Goal: Check status: Check status

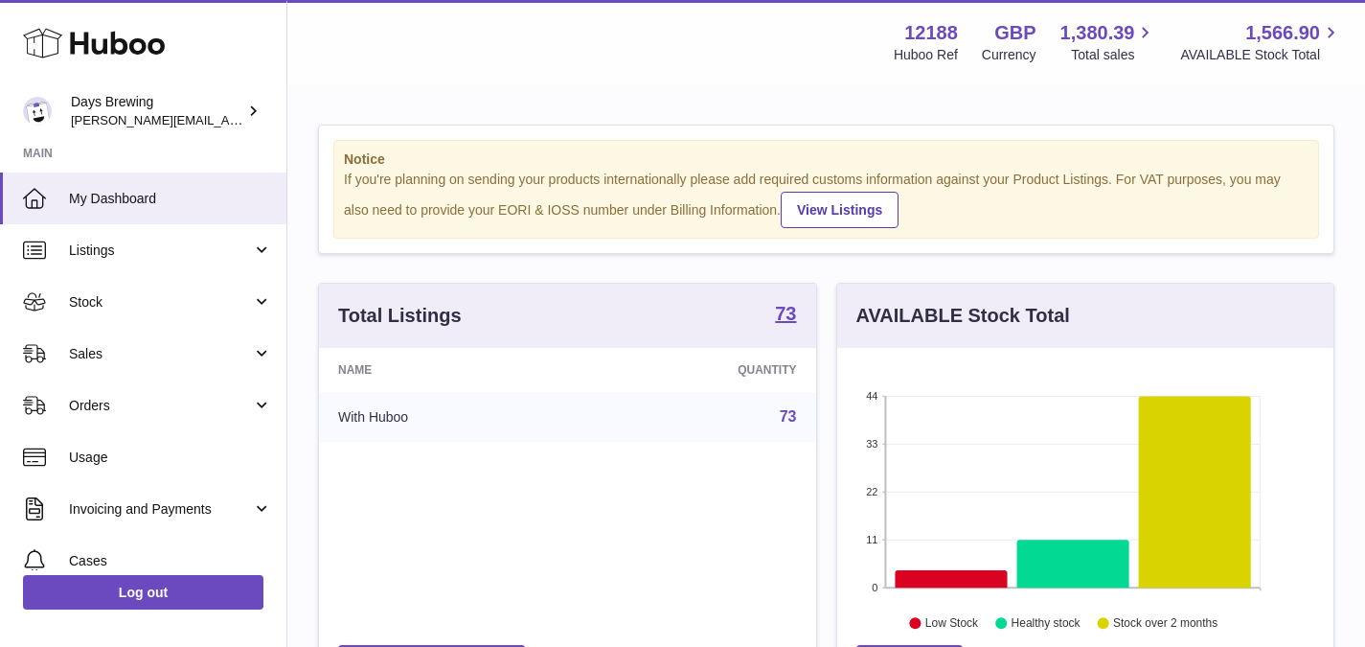
scroll to position [299, 496]
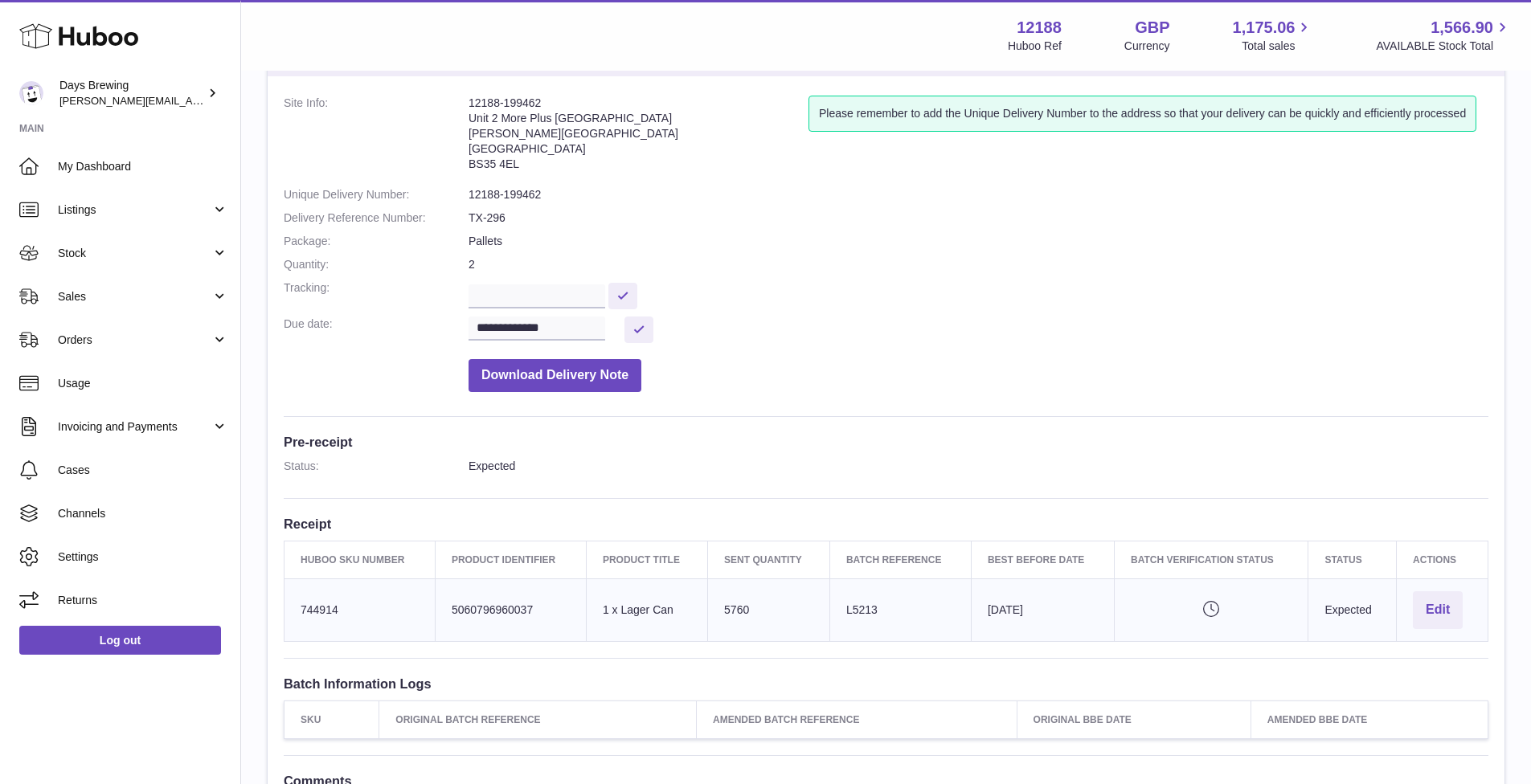
scroll to position [84, 0]
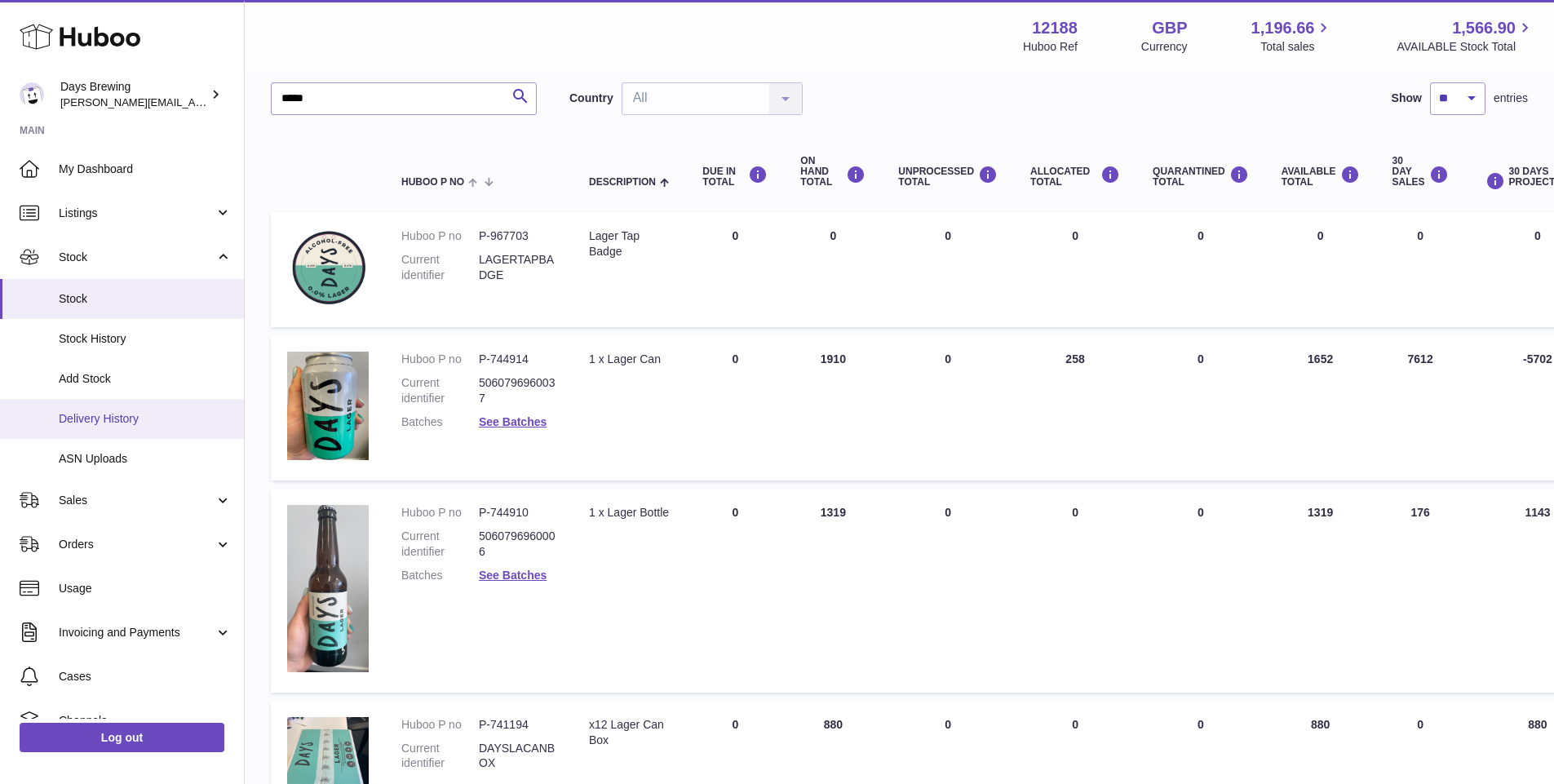
click at [84, 416] on span "Delivery History" at bounding box center [145, 419] width 173 height 15
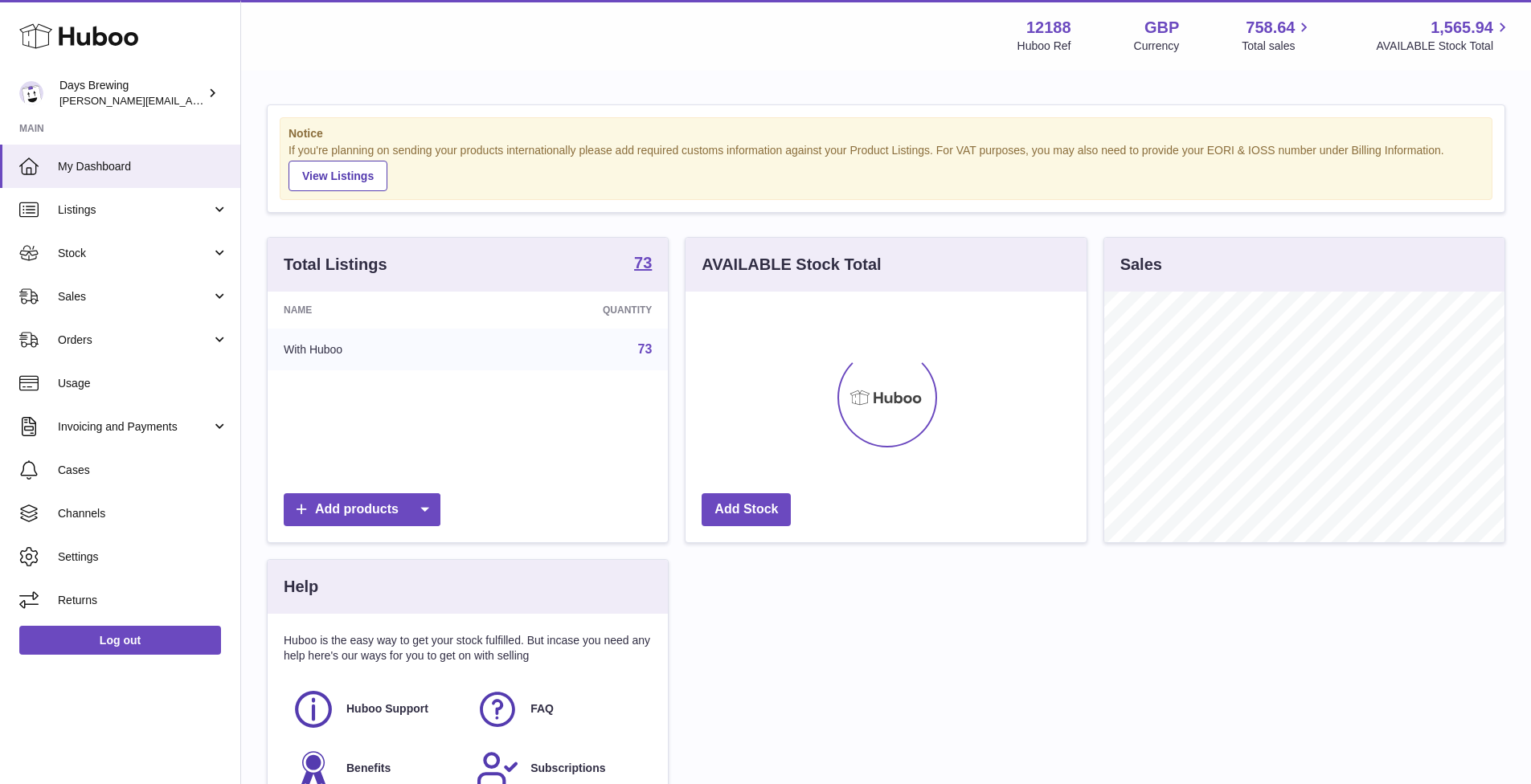
scroll to position [251, 401]
click at [120, 263] on link "Stock" at bounding box center [120, 253] width 240 height 44
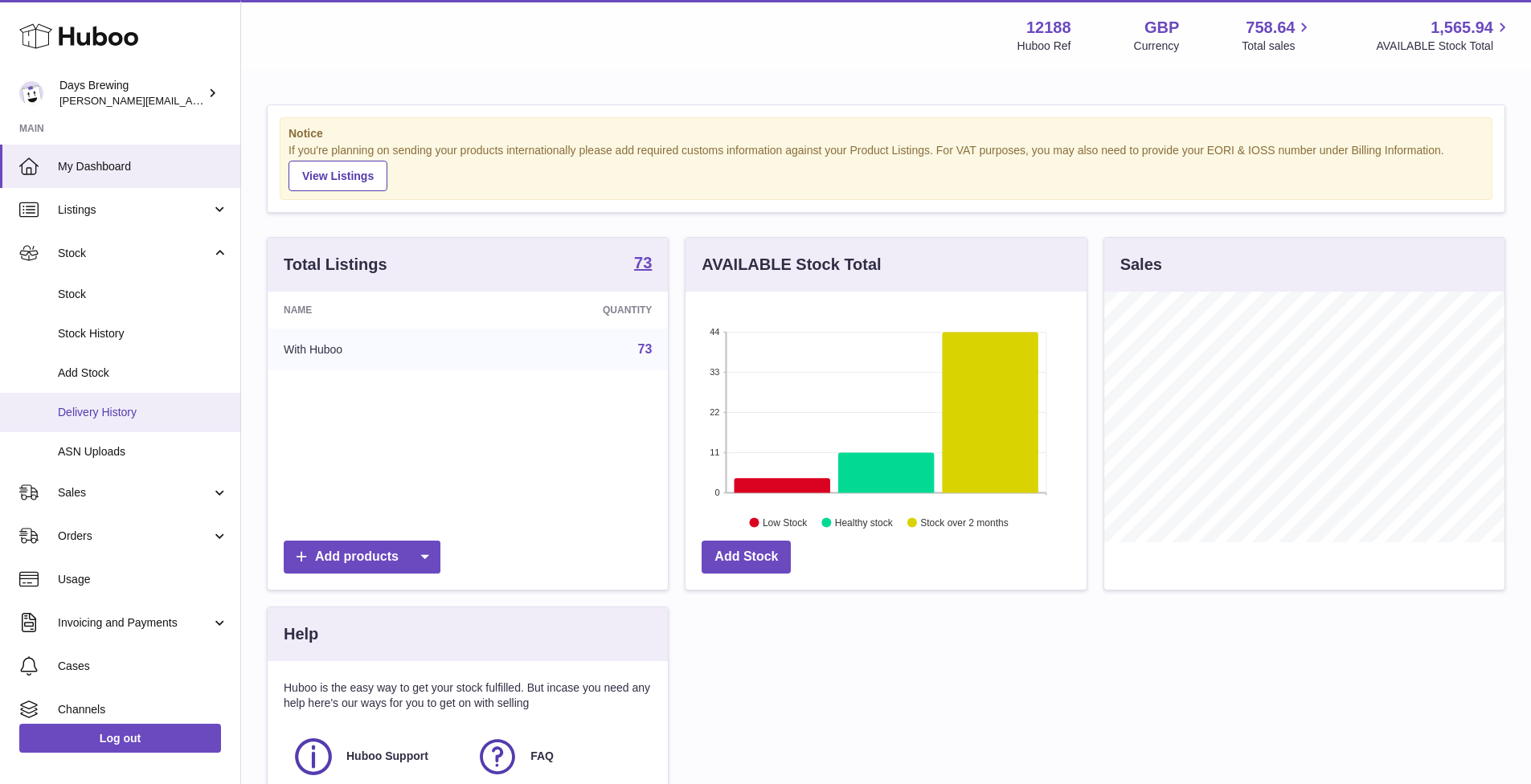
click at [119, 410] on span "Delivery History" at bounding box center [143, 413] width 170 height 15
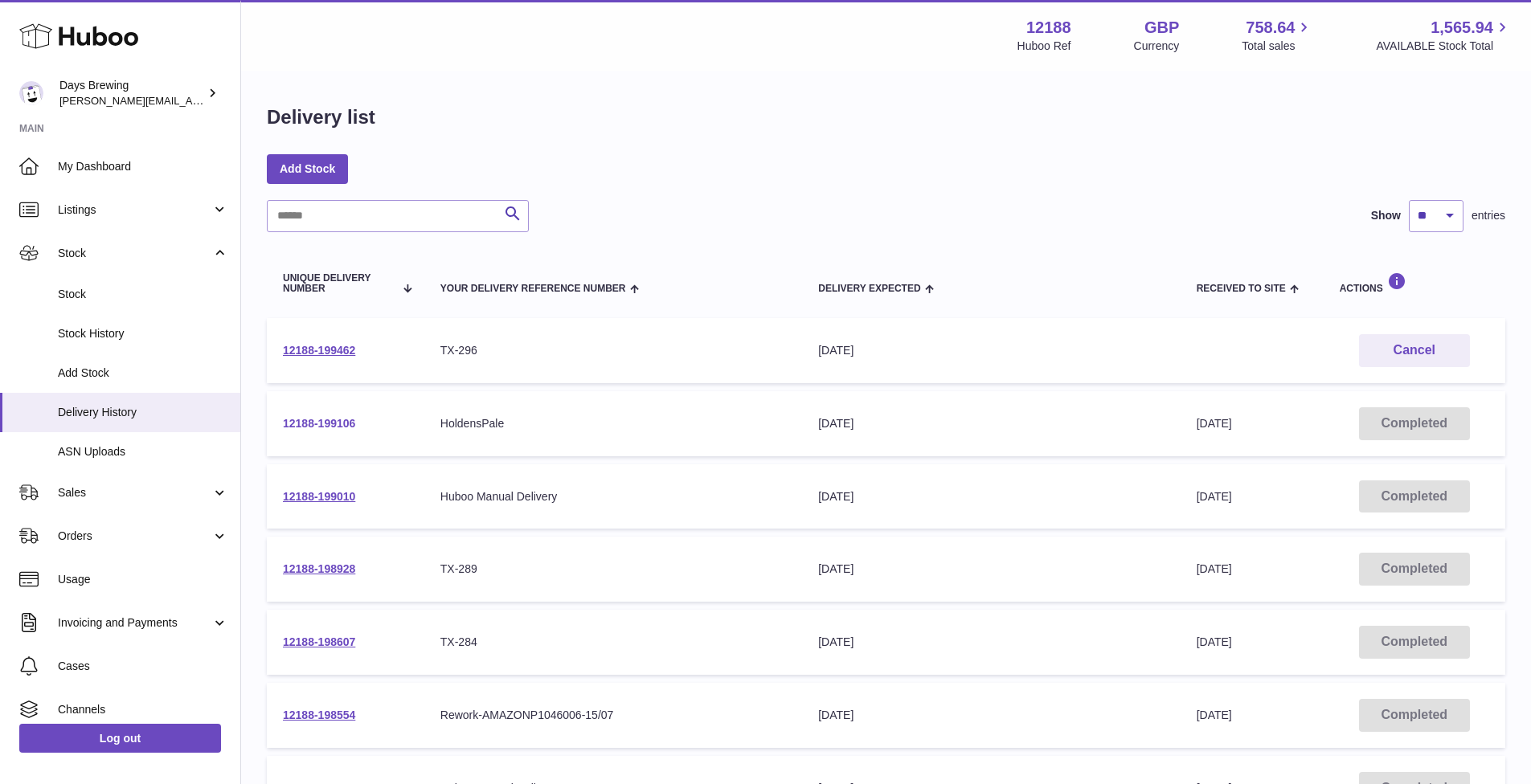
click at [343, 425] on link "12188-199106" at bounding box center [319, 423] width 72 height 13
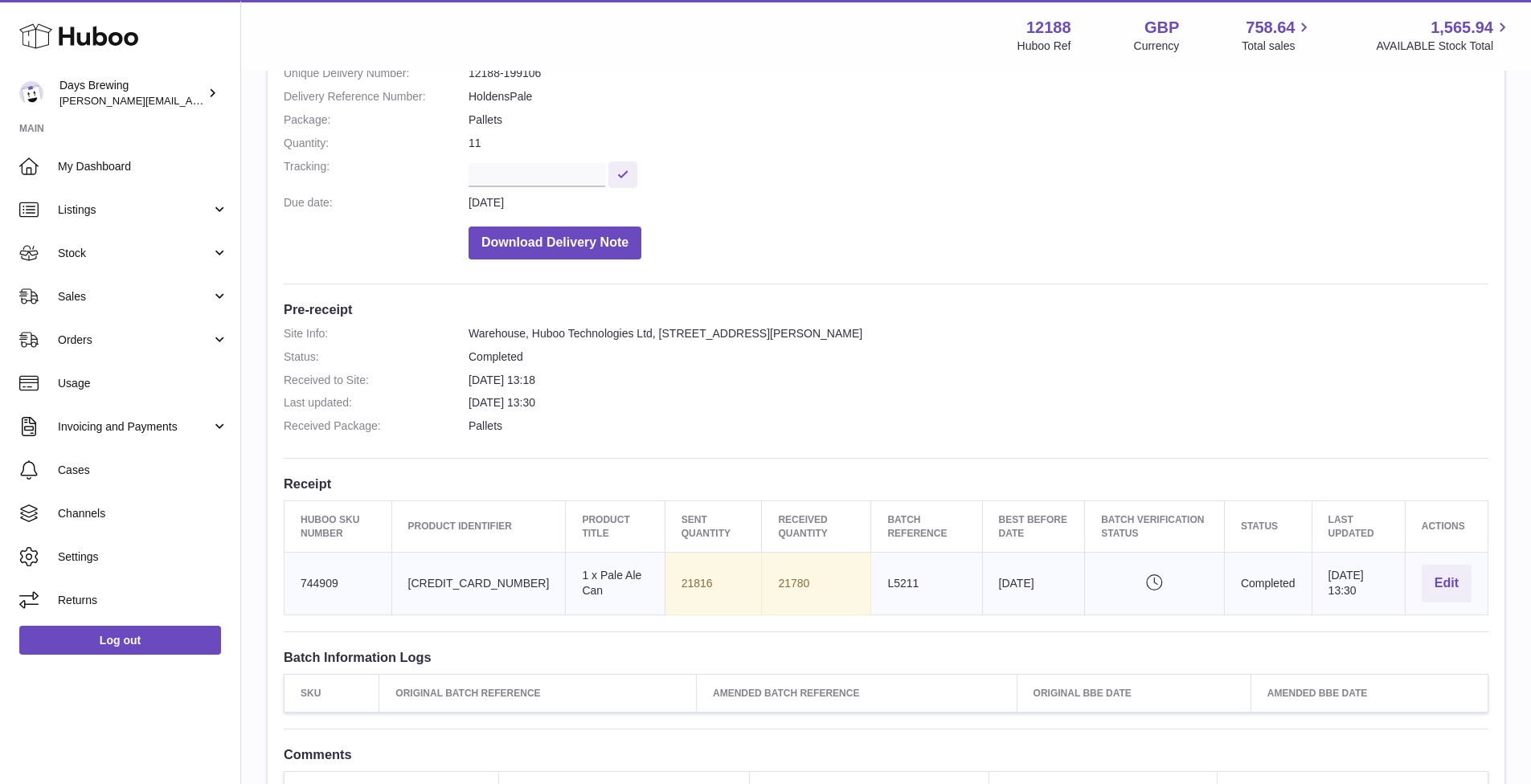
scroll to position [153, 0]
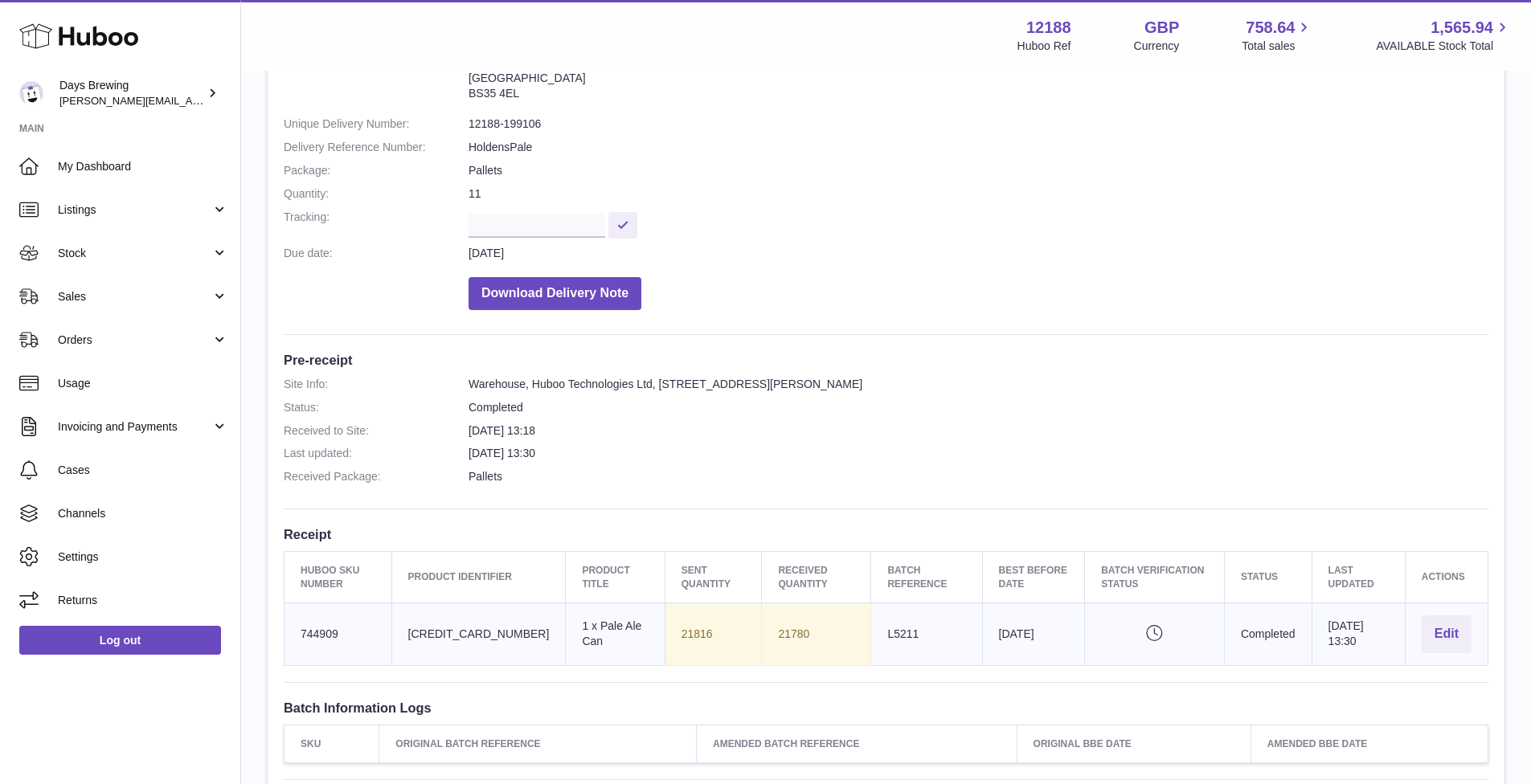
drag, startPoint x: 779, startPoint y: 631, endPoint x: 742, endPoint y: 626, distance: 37.3
click at [762, 626] on td "21780" at bounding box center [816, 633] width 109 height 63
copy td "21780"
drag, startPoint x: 690, startPoint y: 632, endPoint x: 639, endPoint y: 631, distance: 51.0
click at [664, 631] on td "Sent Quantity 21816" at bounding box center [713, 633] width 97 height 63
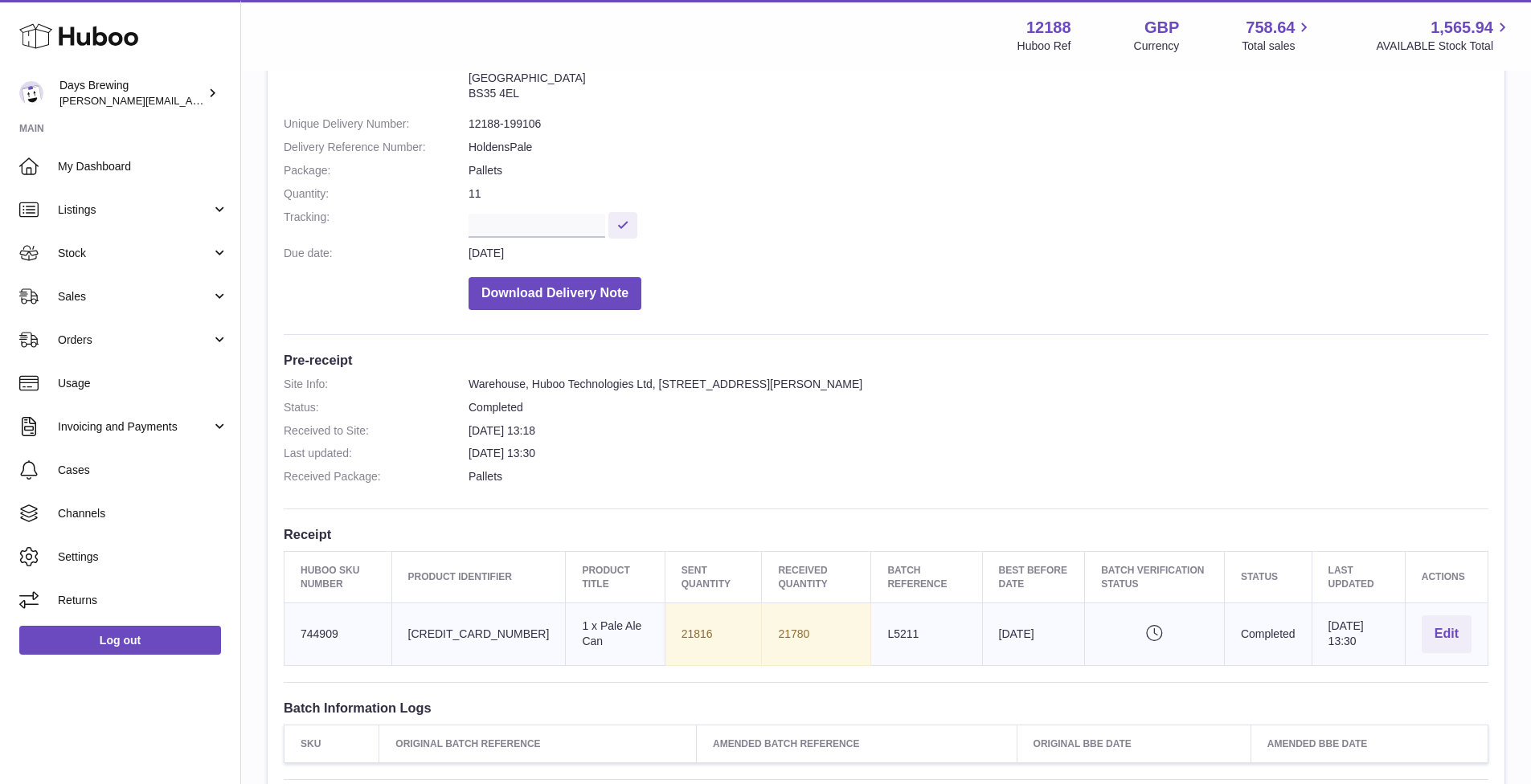
copy td "21816"
